Goal: Information Seeking & Learning: Learn about a topic

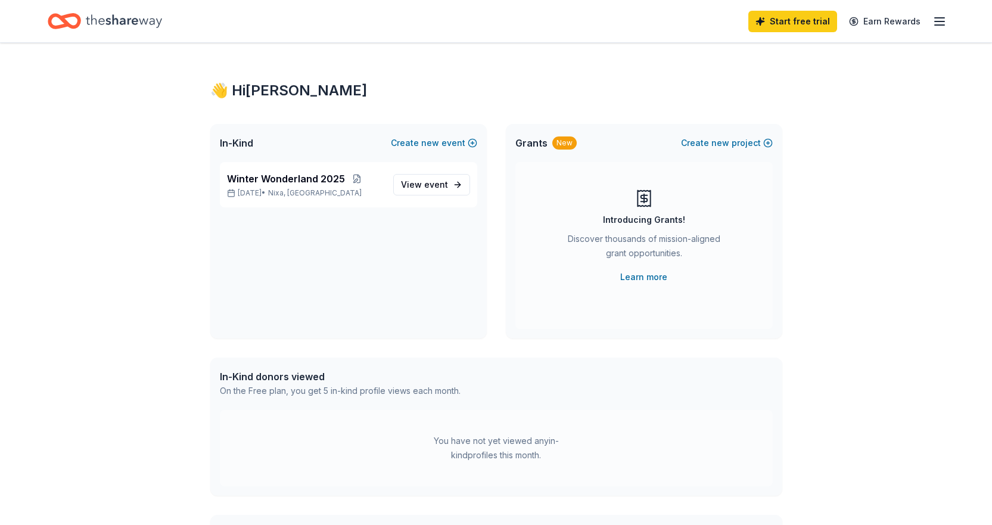
click at [148, 24] on icon "Home" at bounding box center [124, 21] width 76 height 24
click at [252, 183] on span "Winter Wonderland 2025" at bounding box center [286, 179] width 118 height 14
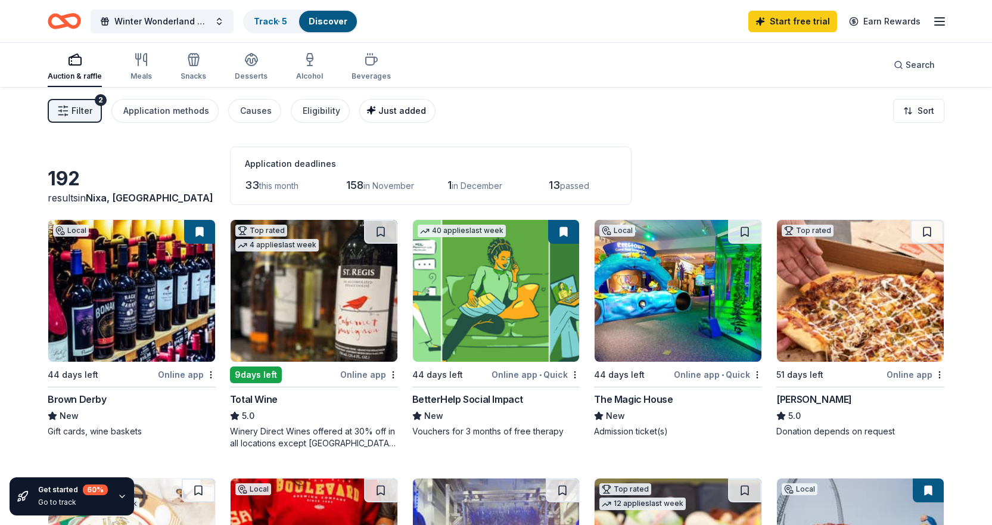
click at [379, 112] on span "Just added" at bounding box center [402, 110] width 48 height 10
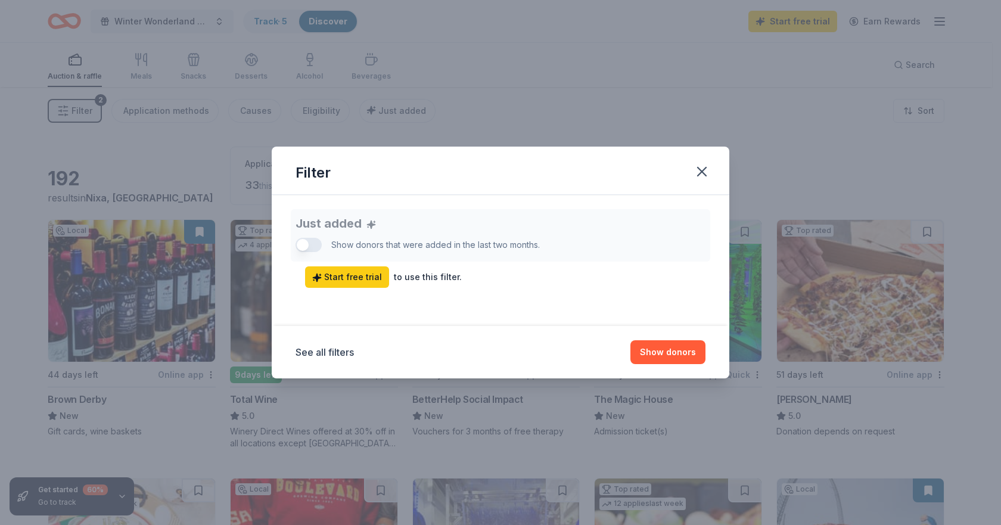
click at [301, 245] on div "Just added Show donors that were added in the last two months. Start free trial…" at bounding box center [500, 248] width 410 height 79
click at [649, 348] on button "Show donors" at bounding box center [667, 352] width 75 height 24
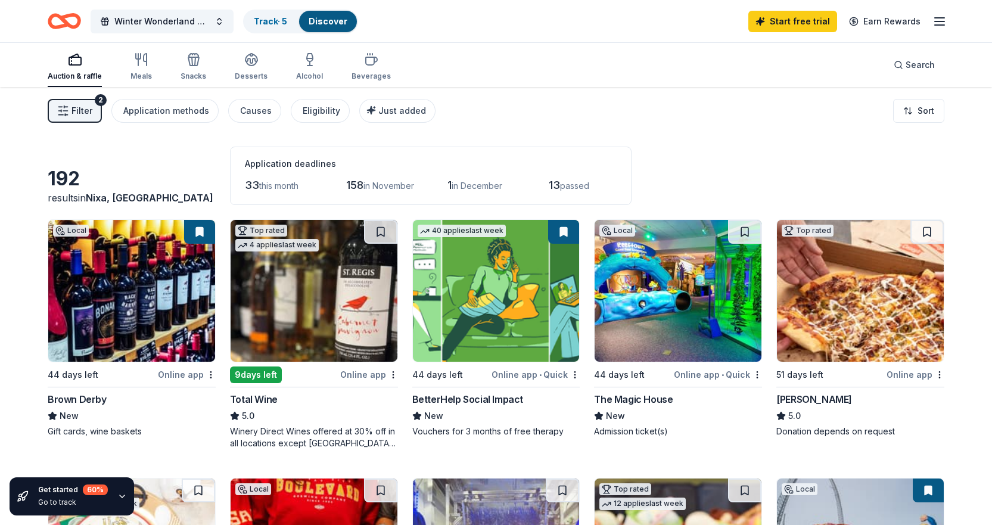
click at [82, 66] on div "button" at bounding box center [75, 59] width 54 height 14
click at [197, 111] on div "Application methods" at bounding box center [166, 111] width 86 height 14
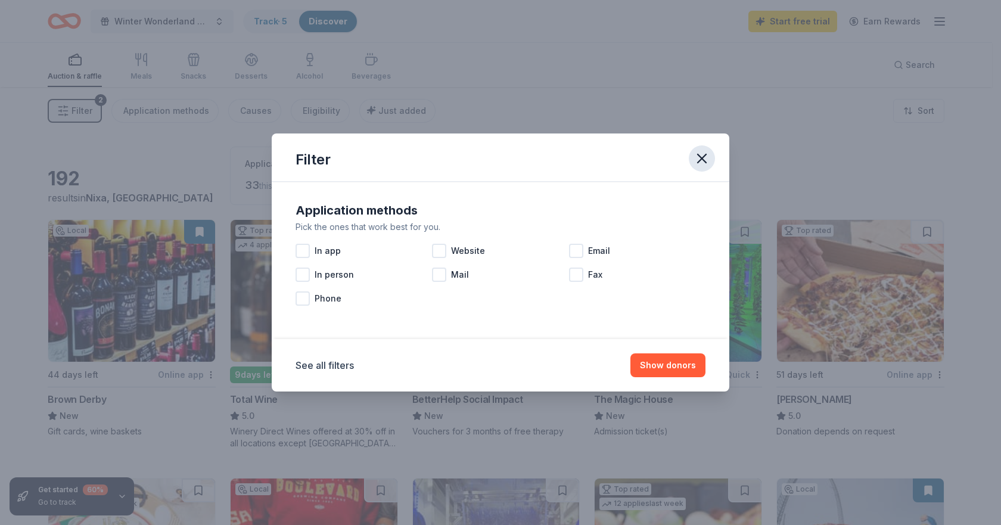
click at [694, 158] on icon "button" at bounding box center [701, 158] width 17 height 17
